Goal: Obtain resource: Download file/media

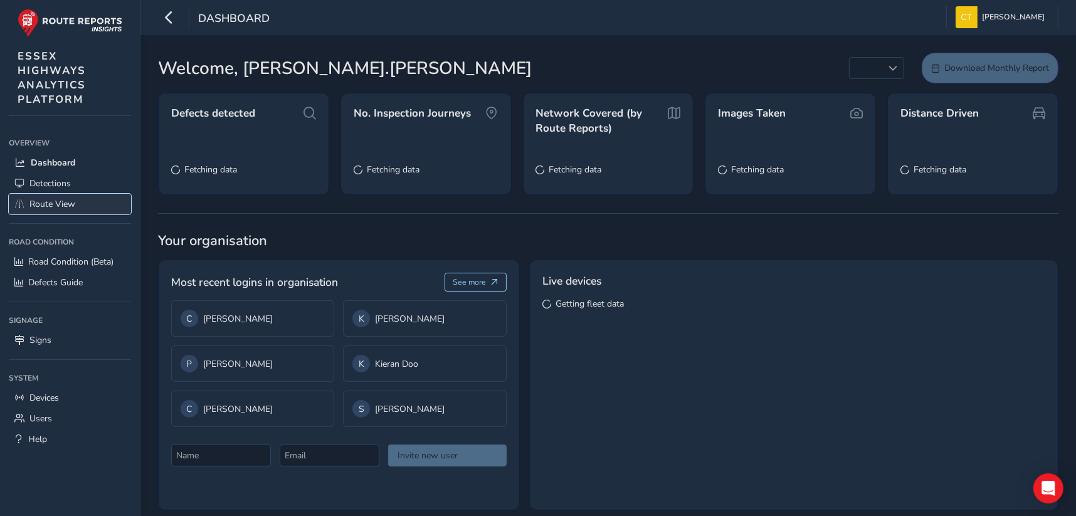
click at [56, 203] on span "Route View" at bounding box center [52, 204] width 46 height 12
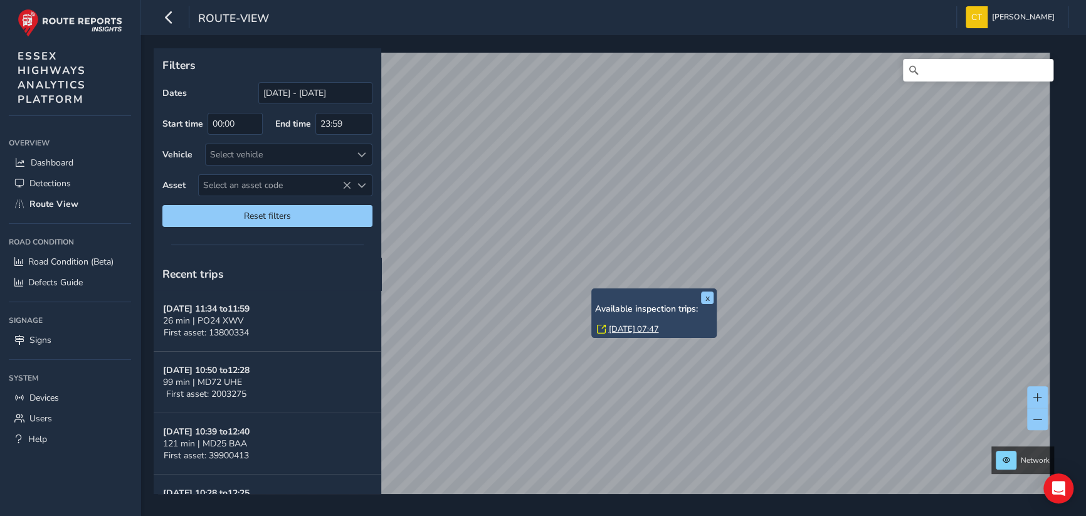
click at [637, 327] on link "[DATE] 07:47" at bounding box center [633, 329] width 50 height 11
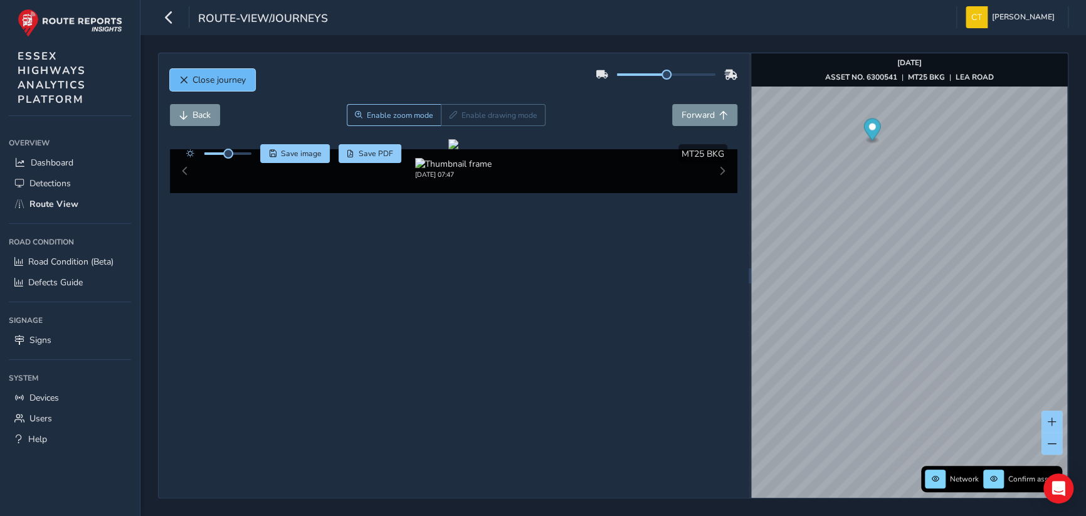
click at [213, 75] on span "Close journey" at bounding box center [219, 80] width 53 height 12
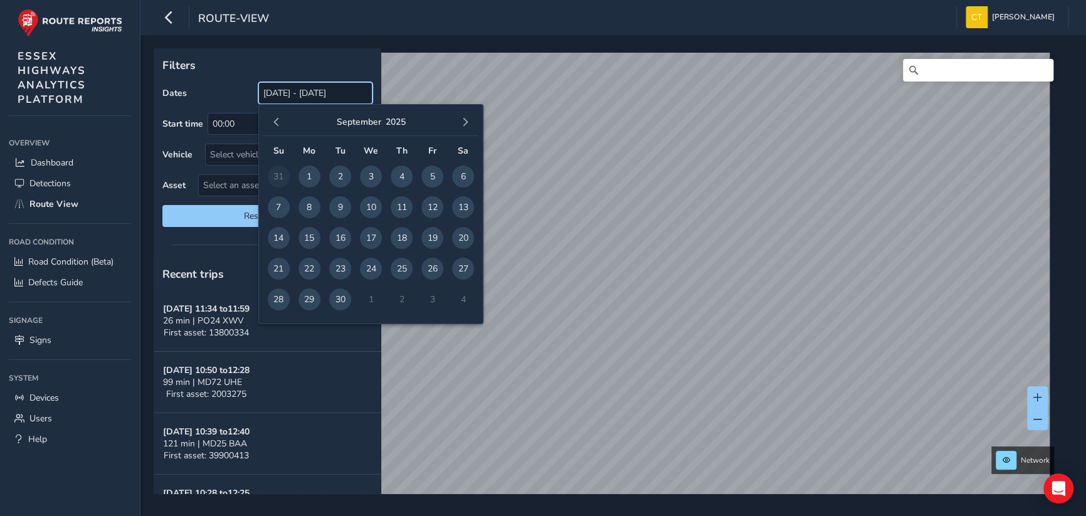
click at [286, 93] on input "[DATE] - [DATE]" at bounding box center [315, 93] width 114 height 22
click at [273, 122] on span "button" at bounding box center [276, 122] width 9 height 9
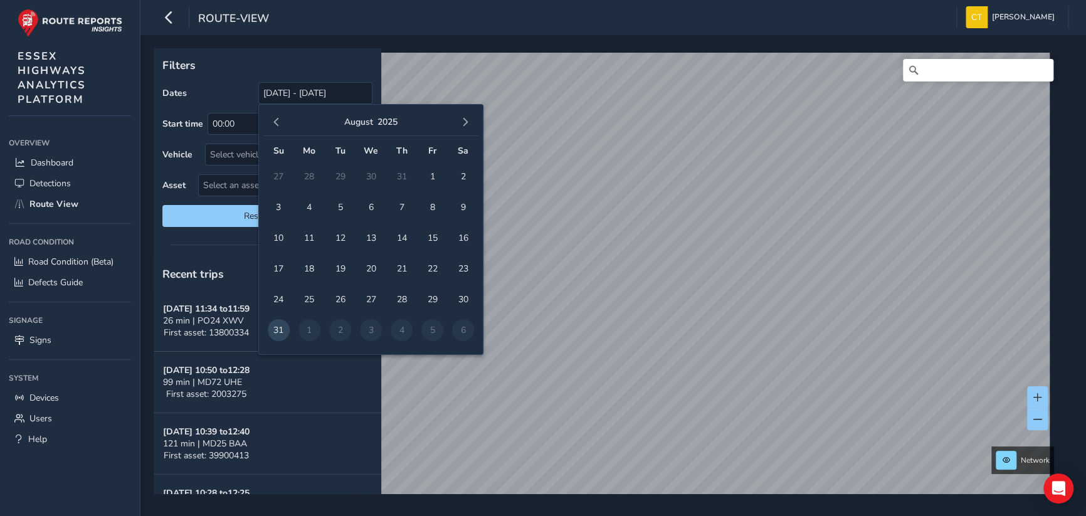
click at [274, 122] on span "button" at bounding box center [276, 122] width 9 height 9
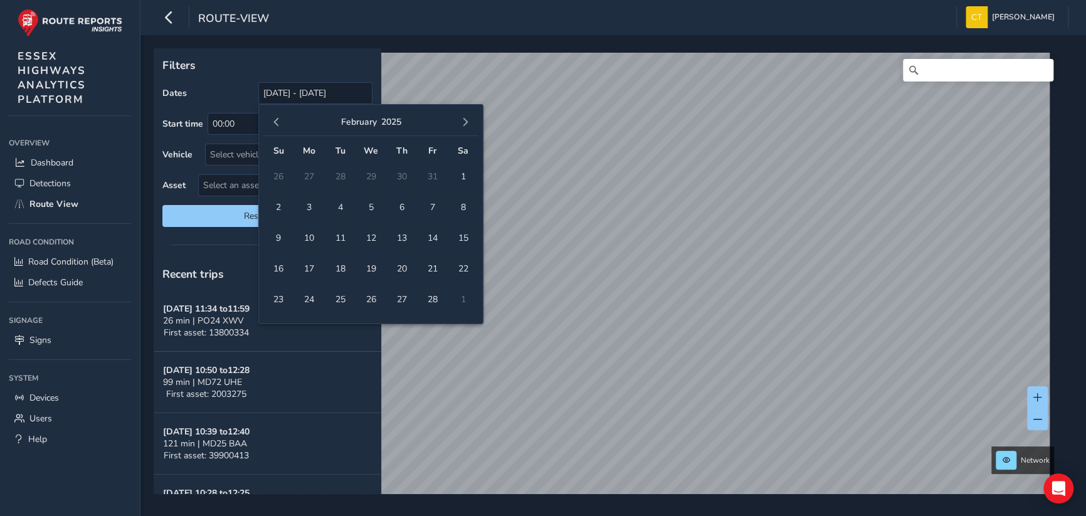
click at [274, 122] on span "button" at bounding box center [276, 122] width 9 height 9
click at [369, 169] on span "1" at bounding box center [371, 177] width 22 height 22
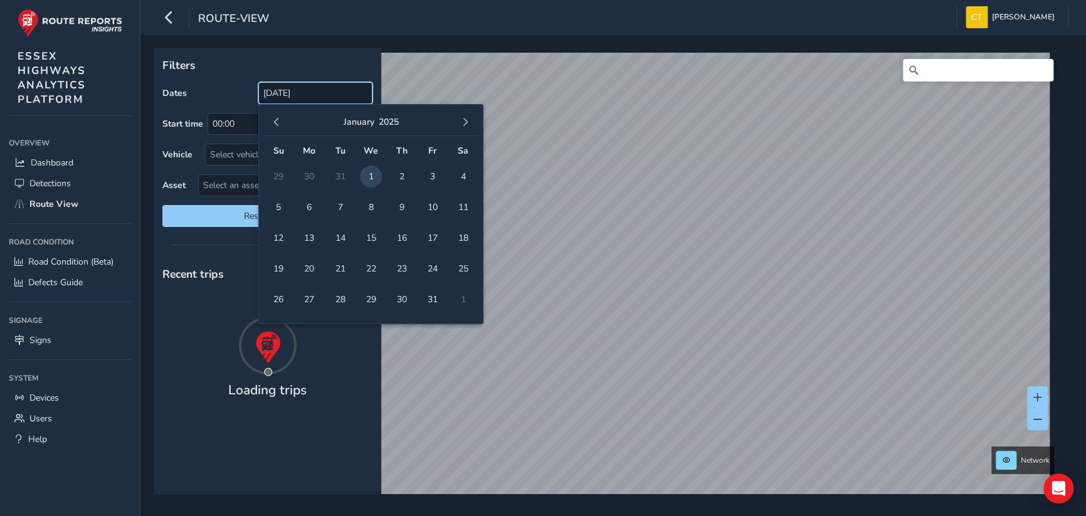
click at [332, 92] on input "[DATE]" at bounding box center [315, 93] width 114 height 22
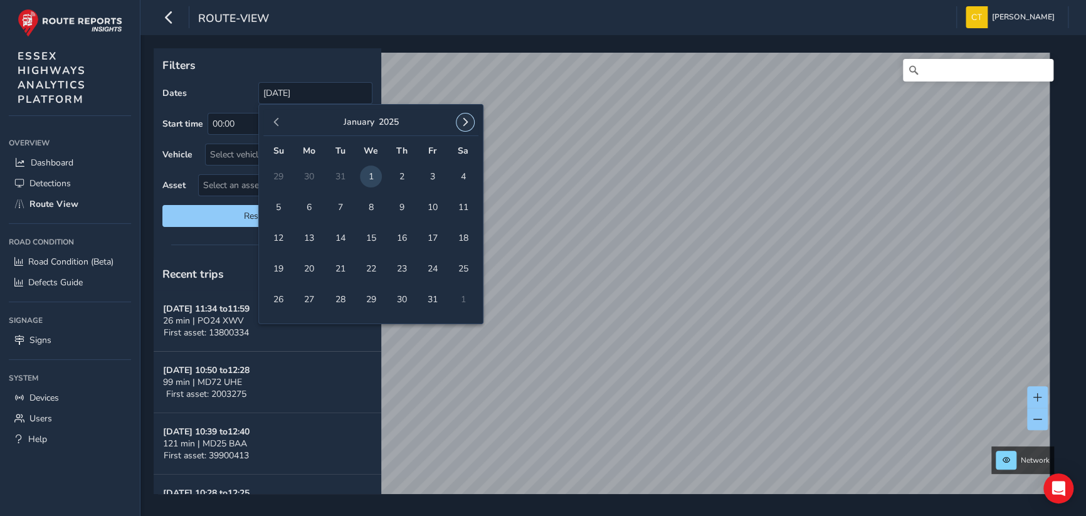
click at [467, 117] on button "button" at bounding box center [466, 123] width 18 height 18
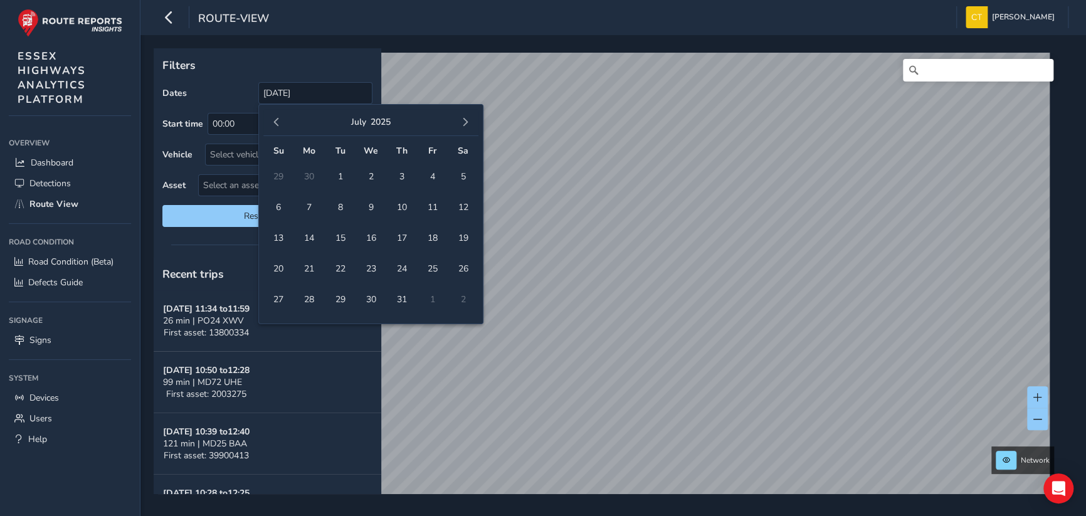
click at [467, 117] on button "button" at bounding box center [466, 123] width 18 height 18
click at [310, 298] on span "29" at bounding box center [310, 300] width 22 height 22
type input "[DATE] - [DATE]"
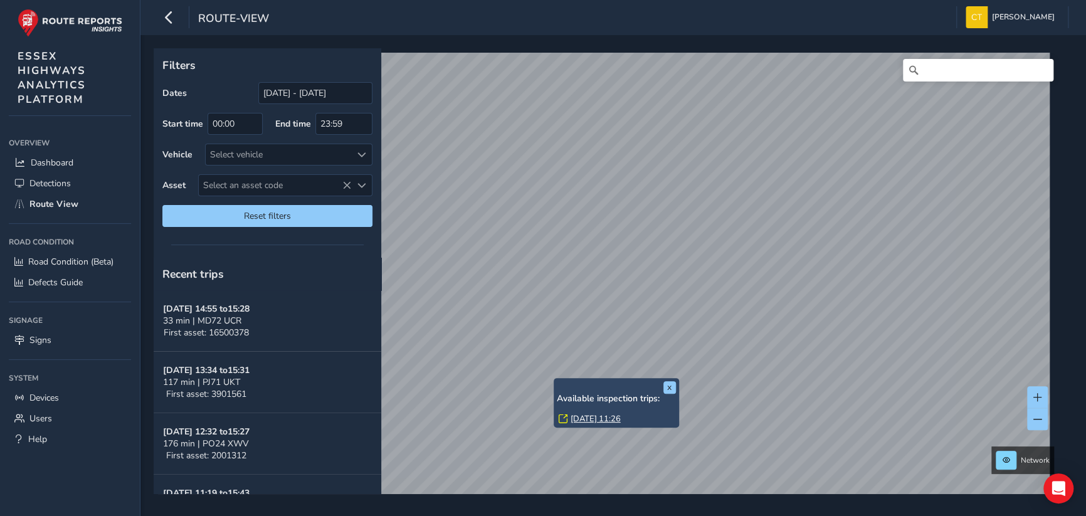
click at [590, 416] on link "[DATE] 11:26" at bounding box center [596, 418] width 50 height 11
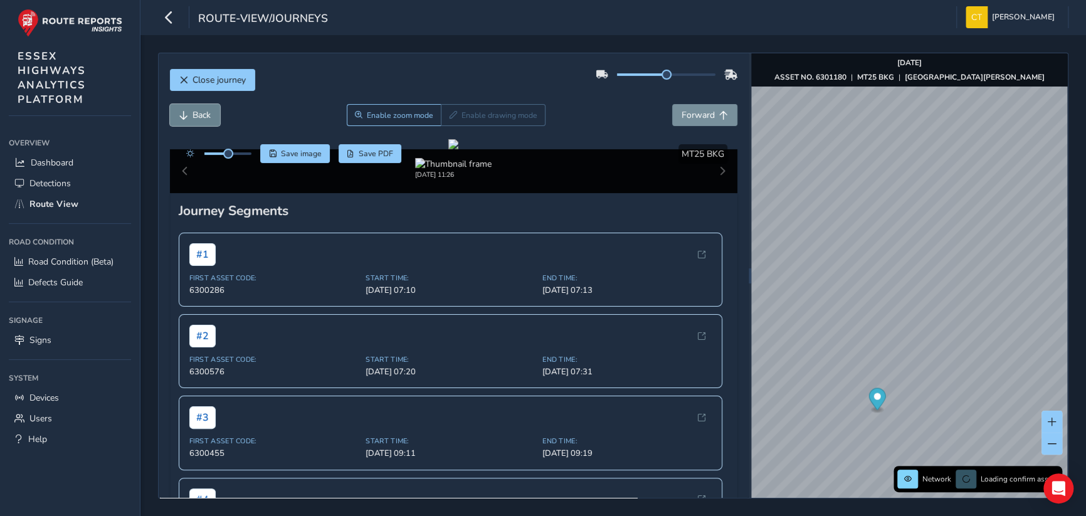
click at [203, 110] on span "Back" at bounding box center [202, 115] width 18 height 12
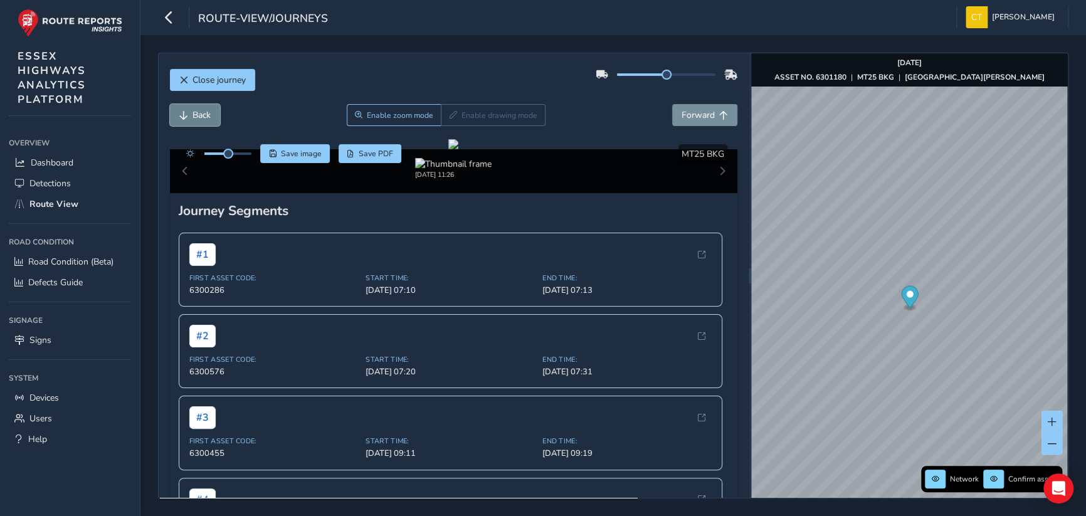
click at [203, 110] on span "Back" at bounding box center [202, 115] width 18 height 12
click at [694, 107] on button "Forward" at bounding box center [704, 115] width 65 height 22
click at [196, 112] on span "Back" at bounding box center [202, 115] width 18 height 12
click at [196, 113] on span "Back" at bounding box center [202, 115] width 18 height 12
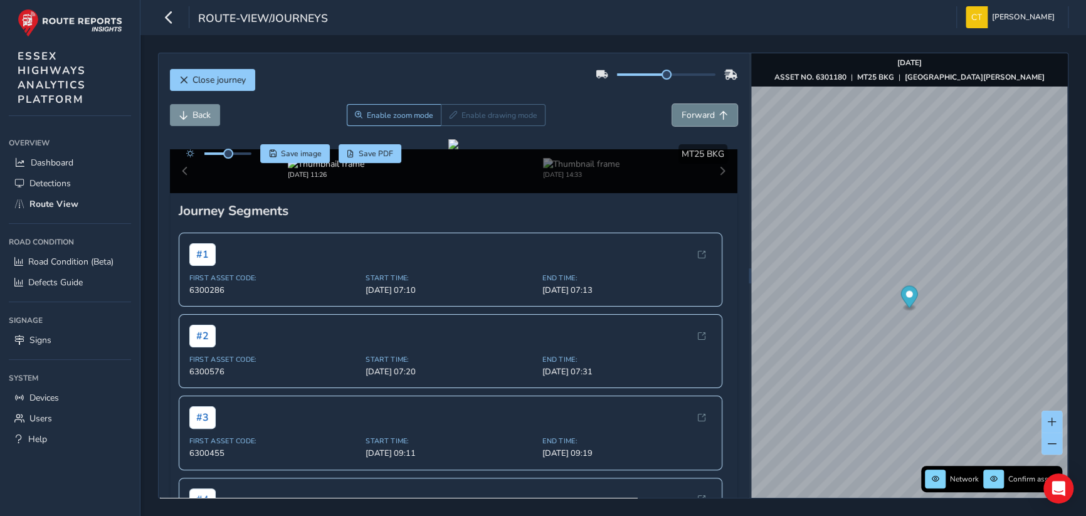
click at [702, 110] on span "Forward" at bounding box center [698, 115] width 33 height 12
click at [694, 114] on span "Forward" at bounding box center [698, 115] width 33 height 12
click at [200, 110] on span "Back" at bounding box center [202, 115] width 18 height 12
click at [207, 78] on span "Close journey" at bounding box center [219, 80] width 53 height 12
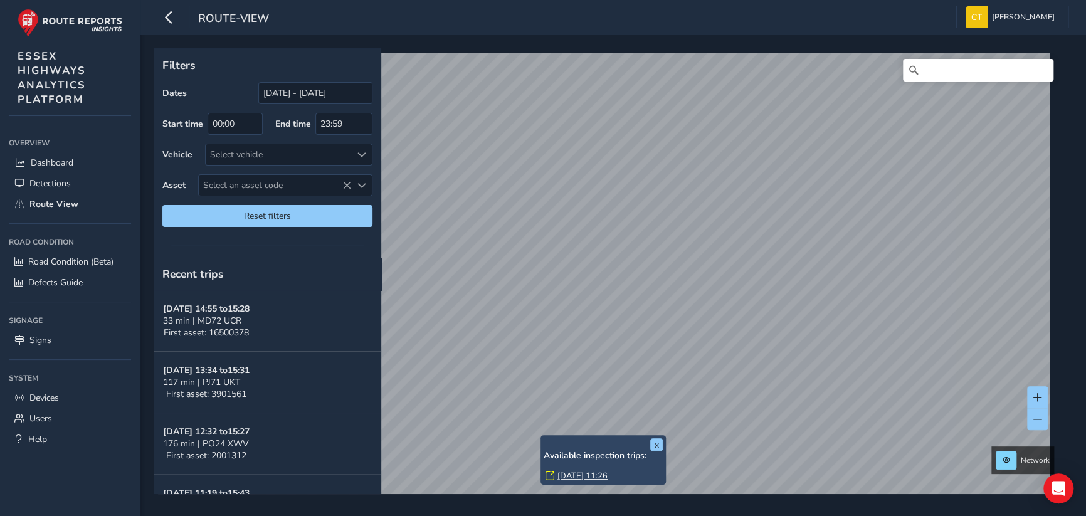
click at [581, 477] on link "[DATE] 11:26" at bounding box center [583, 475] width 50 height 11
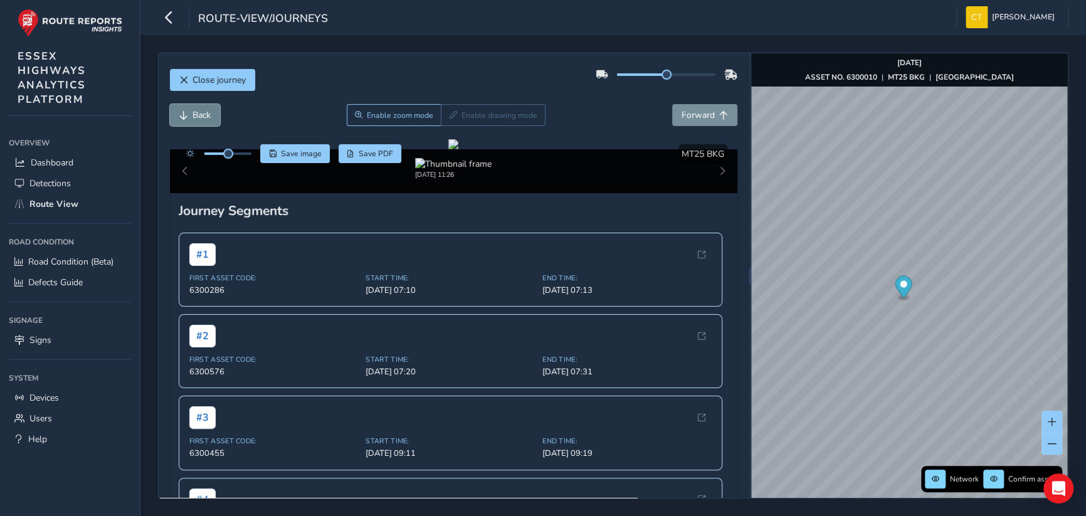
click at [198, 114] on span "Back" at bounding box center [202, 115] width 18 height 12
click at [702, 113] on span "Forward" at bounding box center [698, 115] width 33 height 12
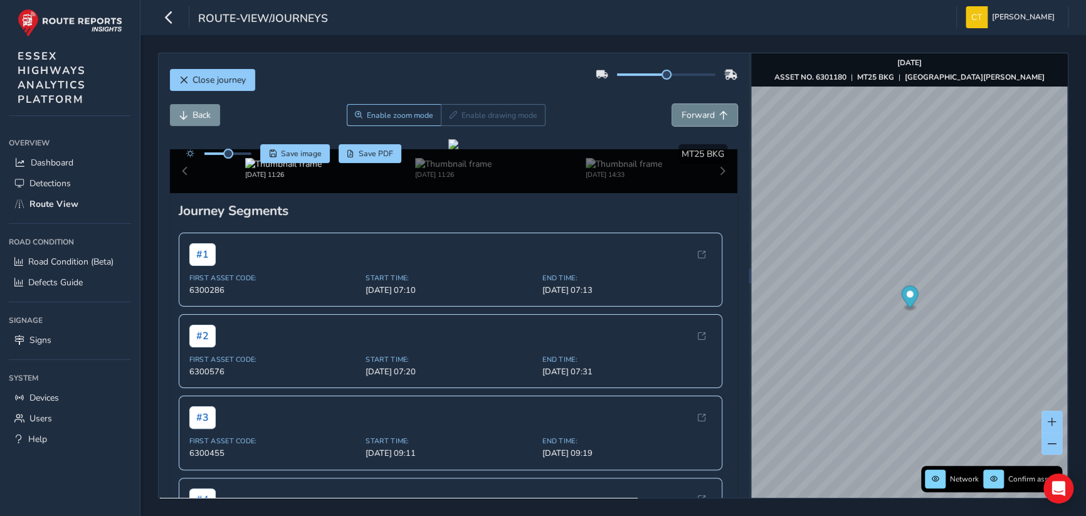
click at [702, 113] on span "Forward" at bounding box center [698, 115] width 33 height 12
click at [702, 112] on span "Forward" at bounding box center [698, 115] width 33 height 12
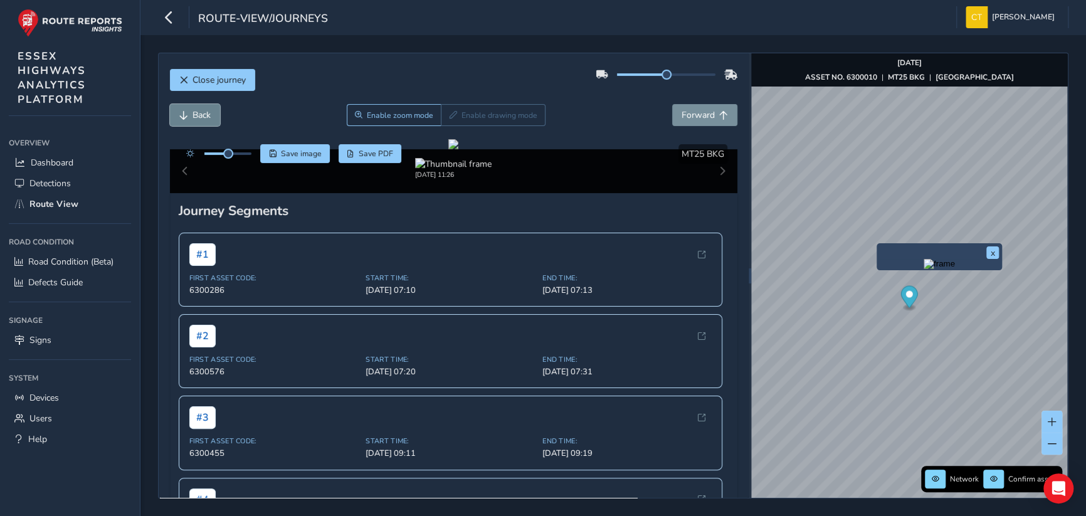
click at [206, 112] on span "Back" at bounding box center [202, 115] width 18 height 12
click at [205, 112] on span "Back" at bounding box center [202, 115] width 18 height 12
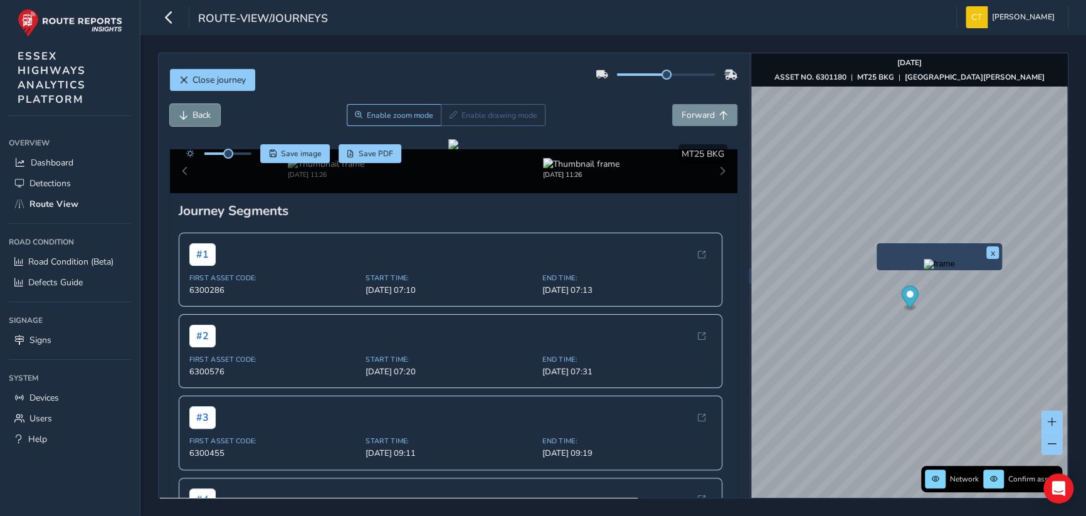
click at [204, 112] on span "Back" at bounding box center [202, 115] width 18 height 12
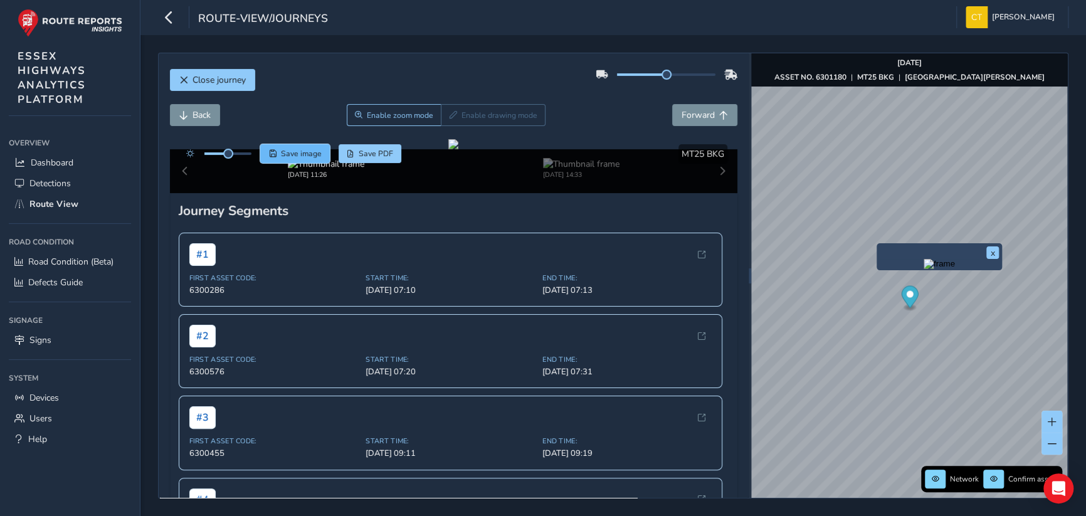
click at [283, 152] on span "Save image" at bounding box center [301, 154] width 41 height 10
